Goal: Transaction & Acquisition: Purchase product/service

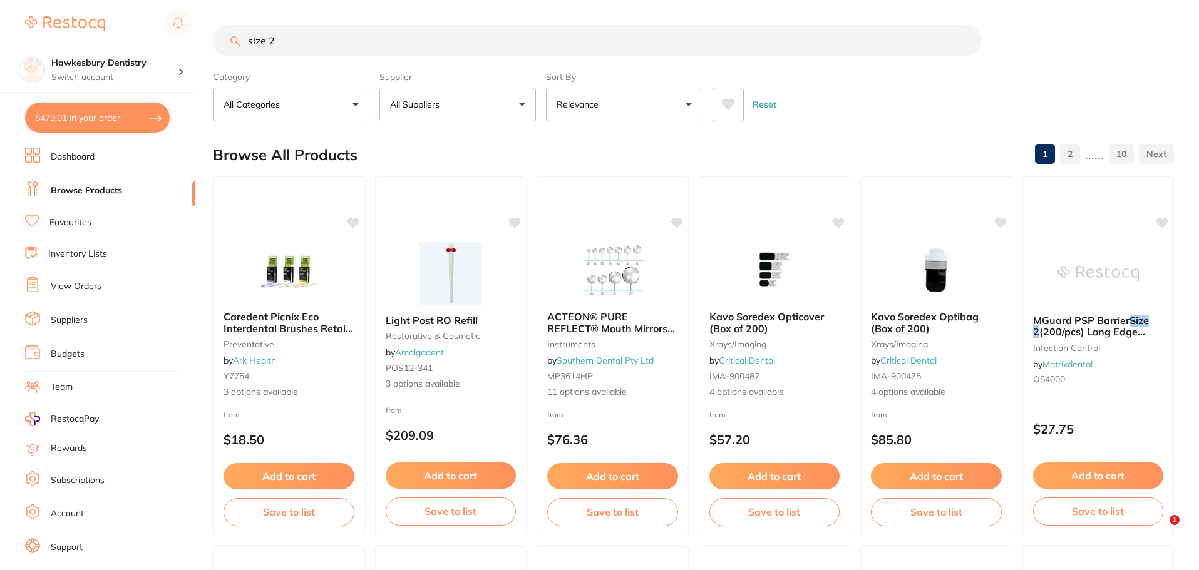
click at [350, 46] on input "size 2" at bounding box center [597, 40] width 769 height 31
type input "size 2 plate"
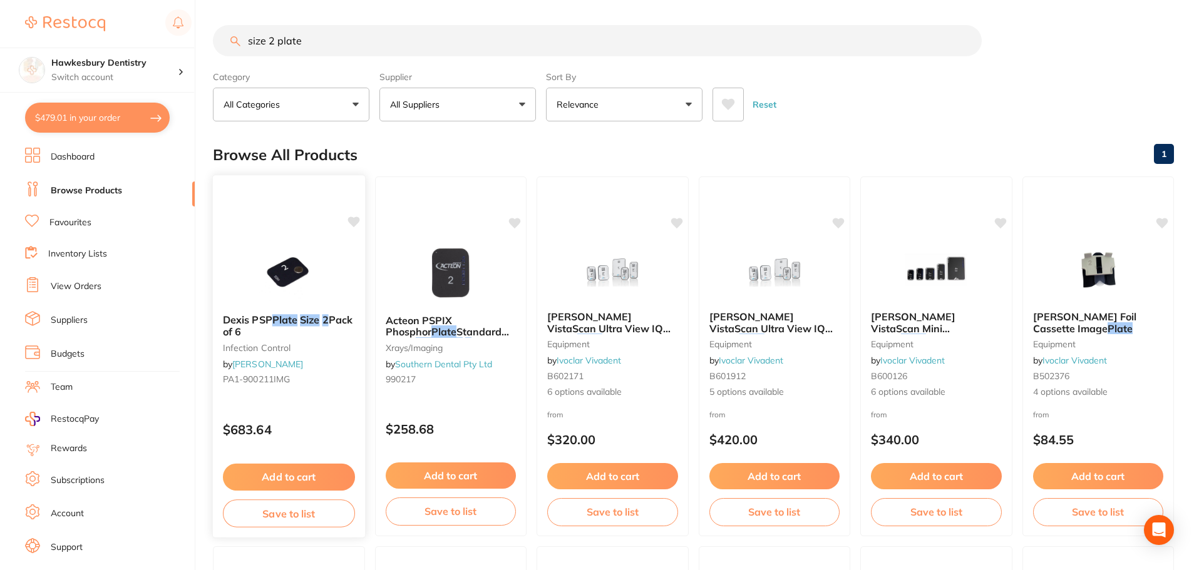
click at [279, 476] on button "Add to cart" at bounding box center [289, 477] width 132 height 27
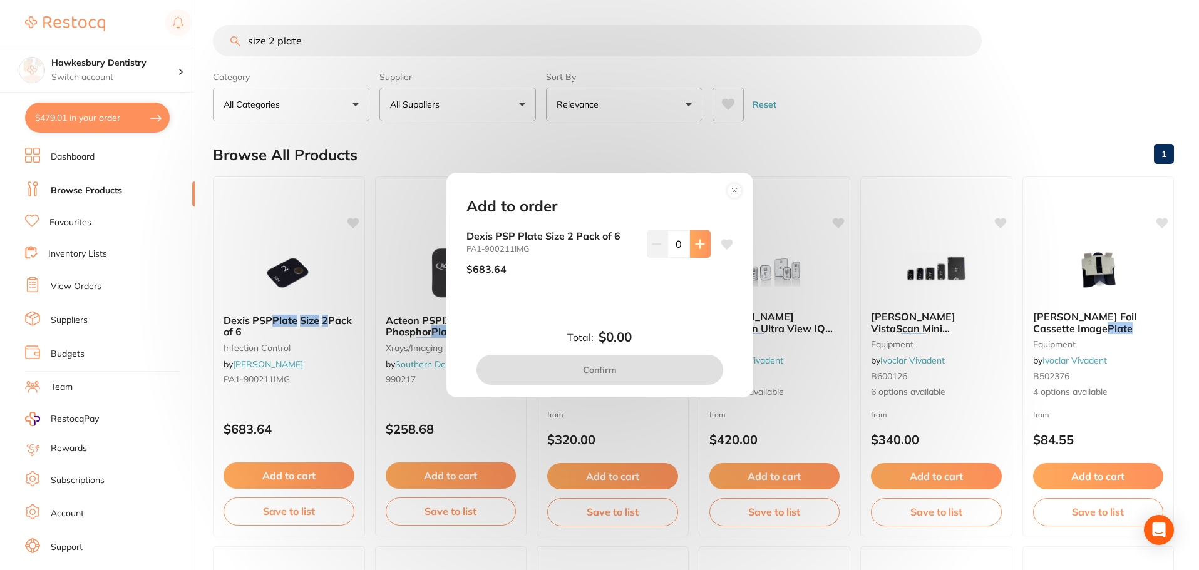
click at [693, 252] on button at bounding box center [700, 244] width 21 height 28
type input "1"
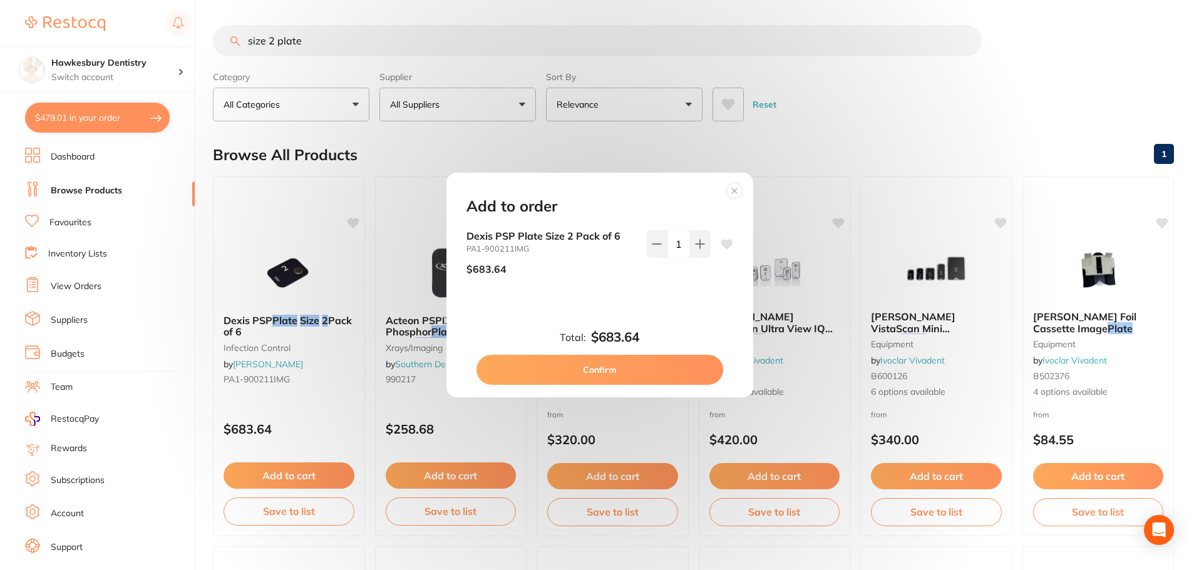
click at [638, 367] on button "Confirm" at bounding box center [599, 370] width 247 height 30
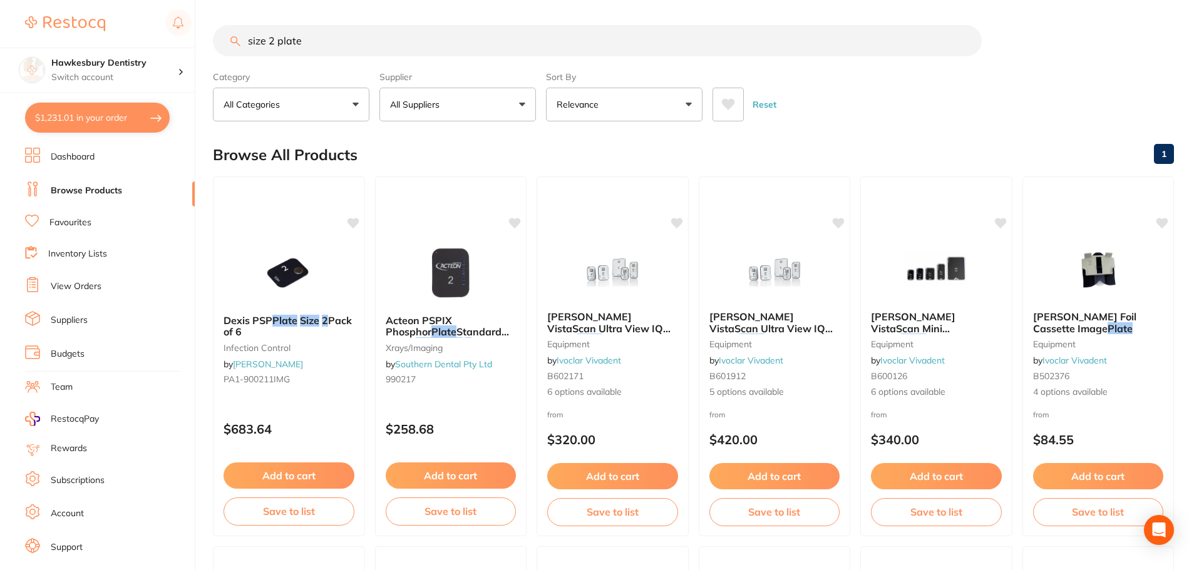
click at [108, 112] on button "$1,231.01 in your order" at bounding box center [97, 118] width 145 height 30
checkbox input "true"
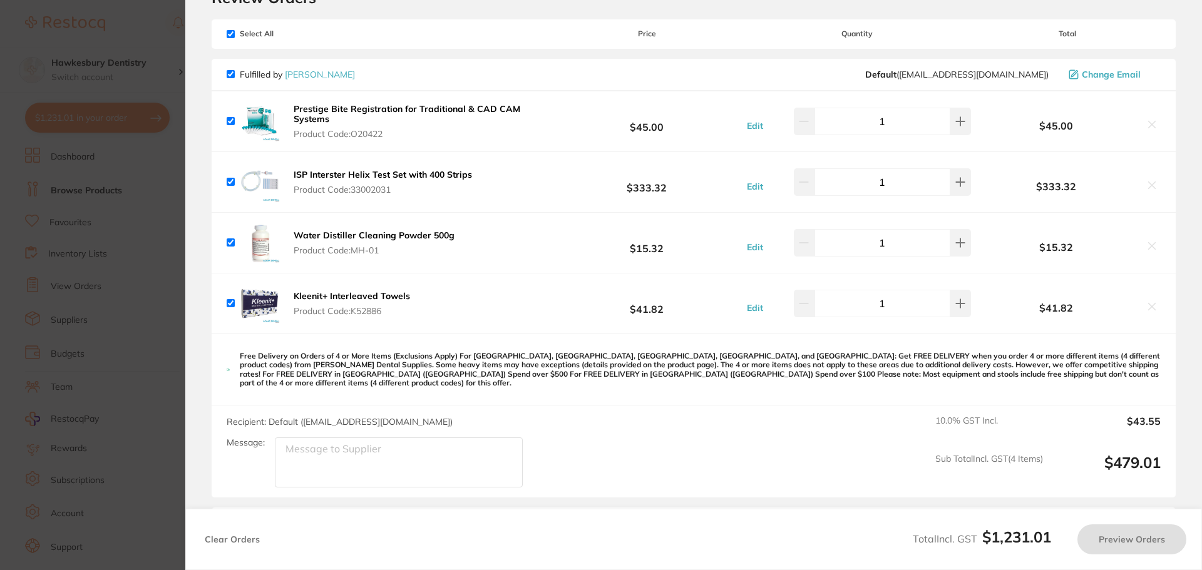
checkbox input "false"
checkbox input "true"
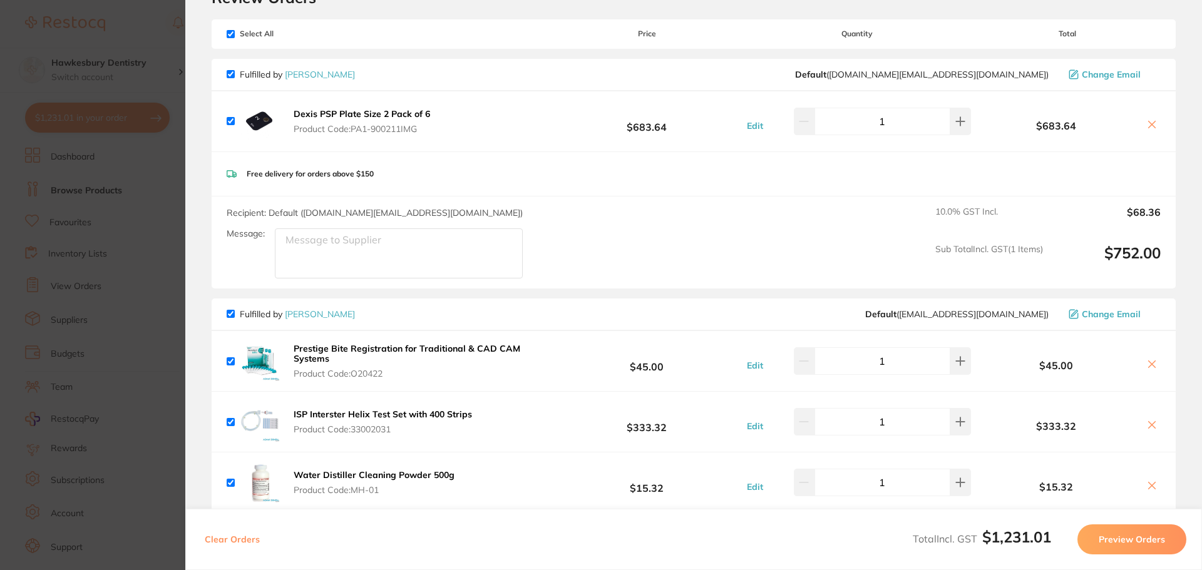
click at [139, 49] on section "Update RRP Set your pre negotiated price for this item. Item Agreed RRP (excl. …" at bounding box center [601, 285] width 1202 height 570
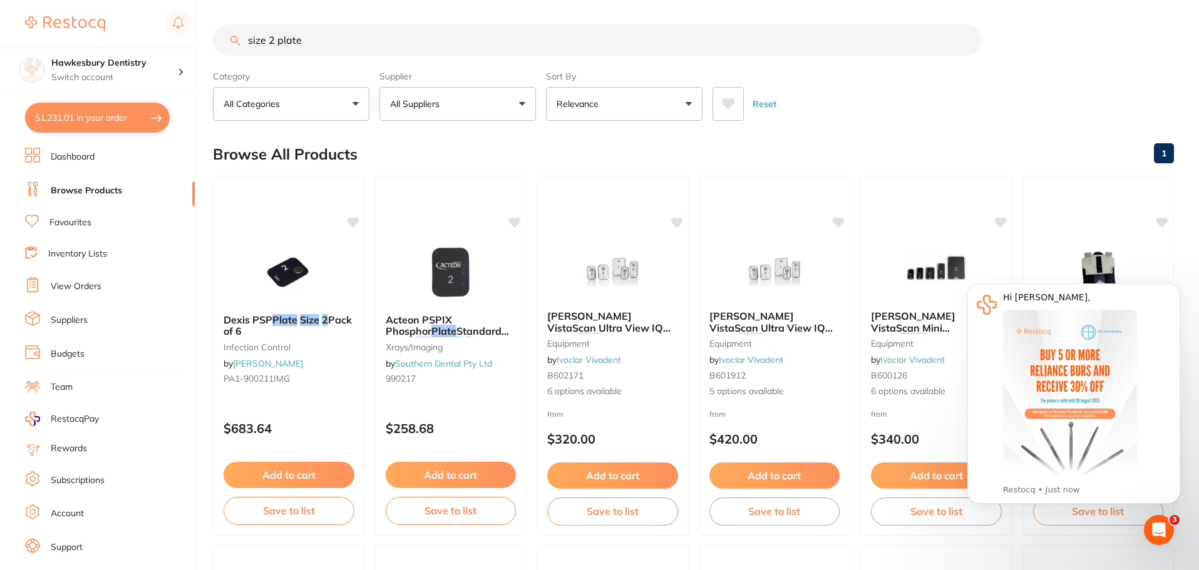
drag, startPoint x: 328, startPoint y: 38, endPoint x: 317, endPoint y: 34, distance: 11.1
click at [317, 34] on input "size 2 plate" at bounding box center [597, 39] width 769 height 31
drag, startPoint x: 337, startPoint y: 38, endPoint x: 257, endPoint y: 59, distance: 82.5
click at [257, 59] on section "size 2 plate Category All Categories All Categories equipment infection control…" at bounding box center [693, 72] width 961 height 96
click at [278, 40] on input "size 2 plate" at bounding box center [597, 39] width 769 height 31
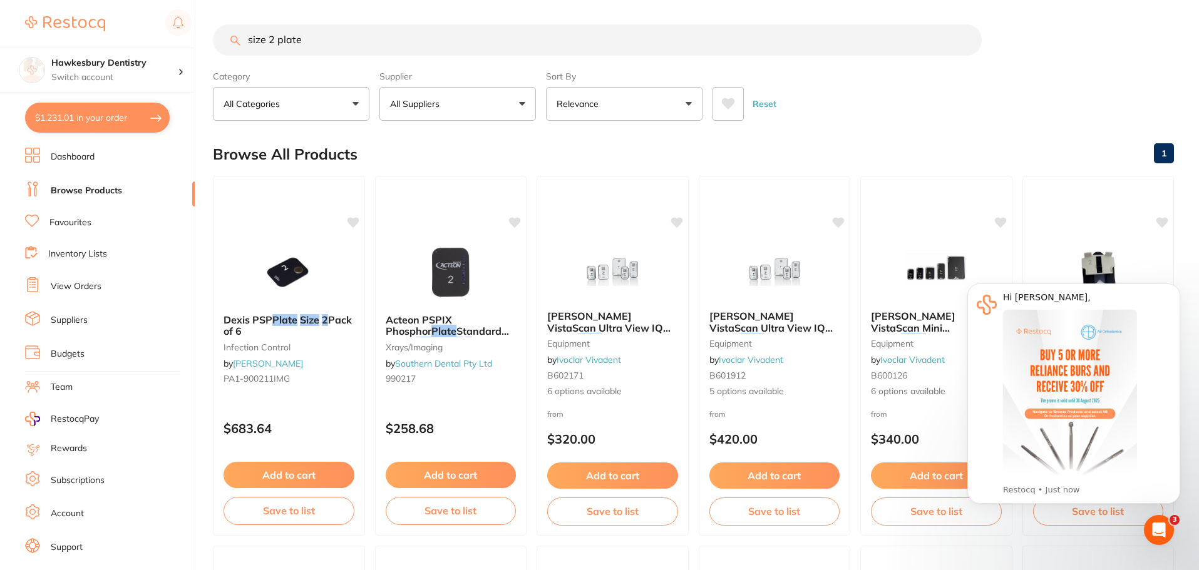
click at [274, 39] on input "size 2 plate" at bounding box center [597, 39] width 769 height 31
type input "size 0 plate"
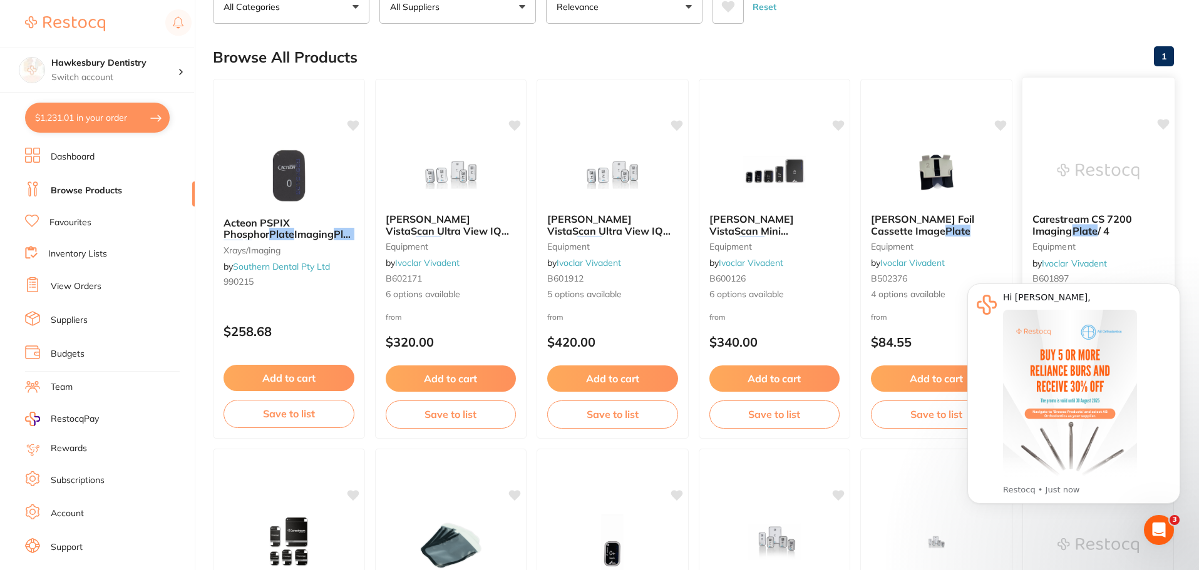
scroll to position [125, 0]
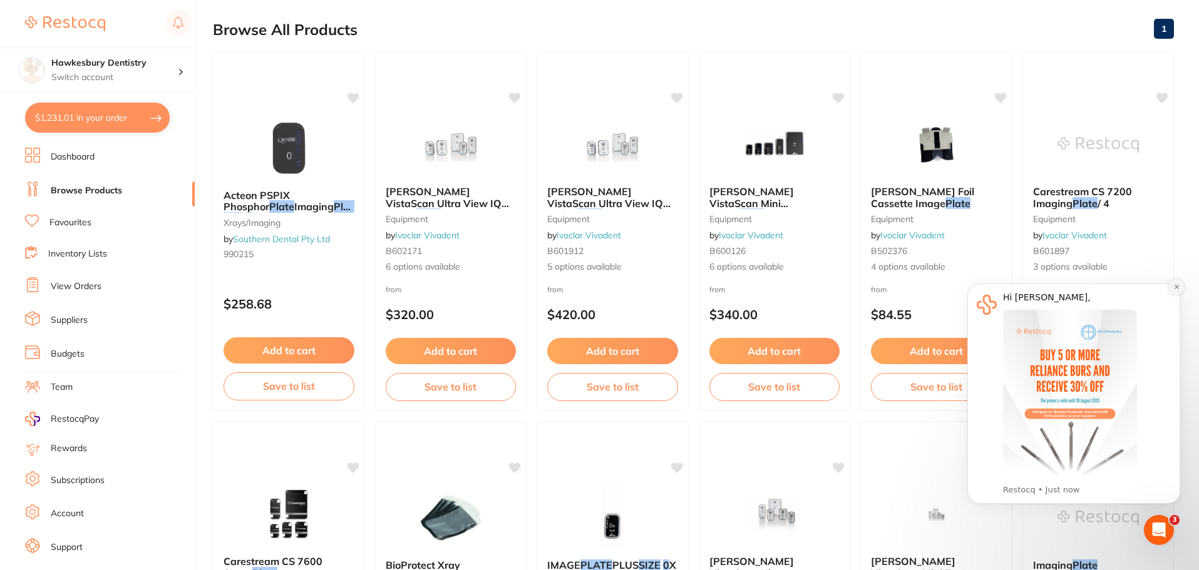
click at [1180, 288] on button "Dismiss notification" at bounding box center [1176, 287] width 16 height 16
